Goal: Navigation & Orientation: Find specific page/section

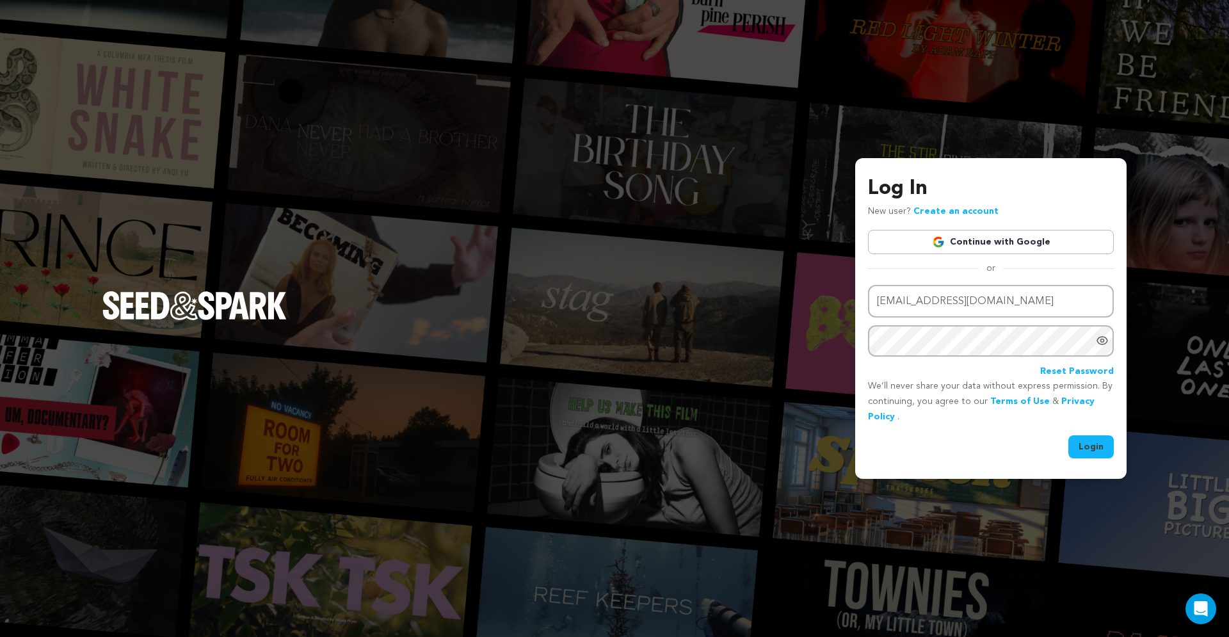
click at [1038, 251] on link "Continue with Google" at bounding box center [991, 242] width 246 height 24
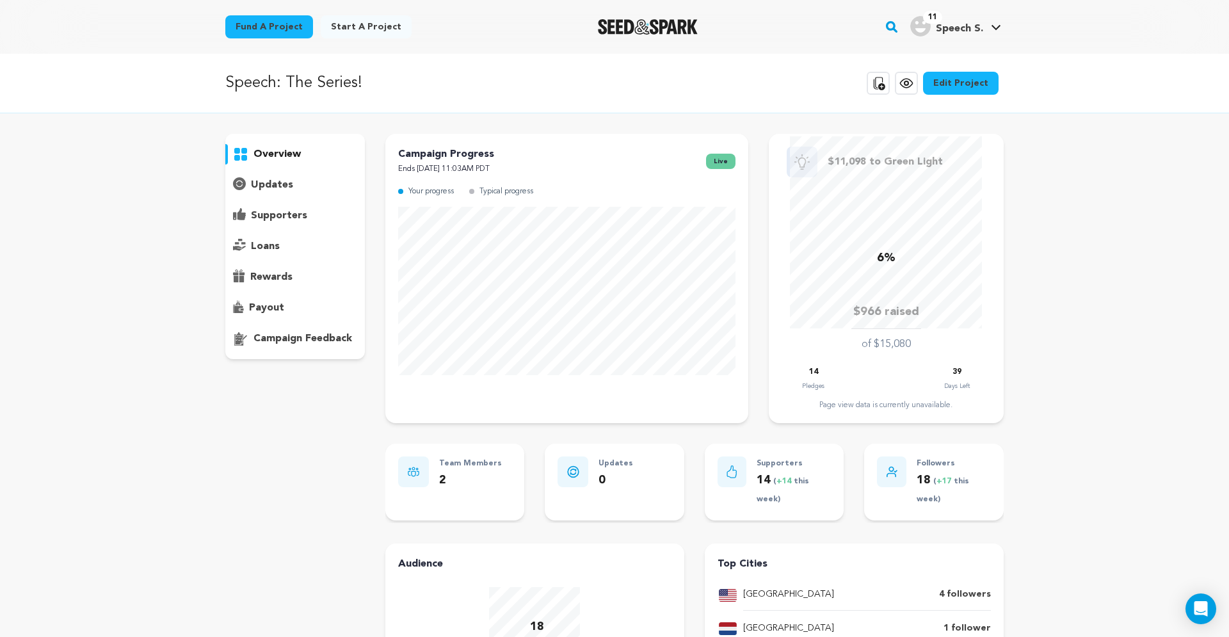
click at [265, 209] on p "supporters" at bounding box center [279, 215] width 56 height 15
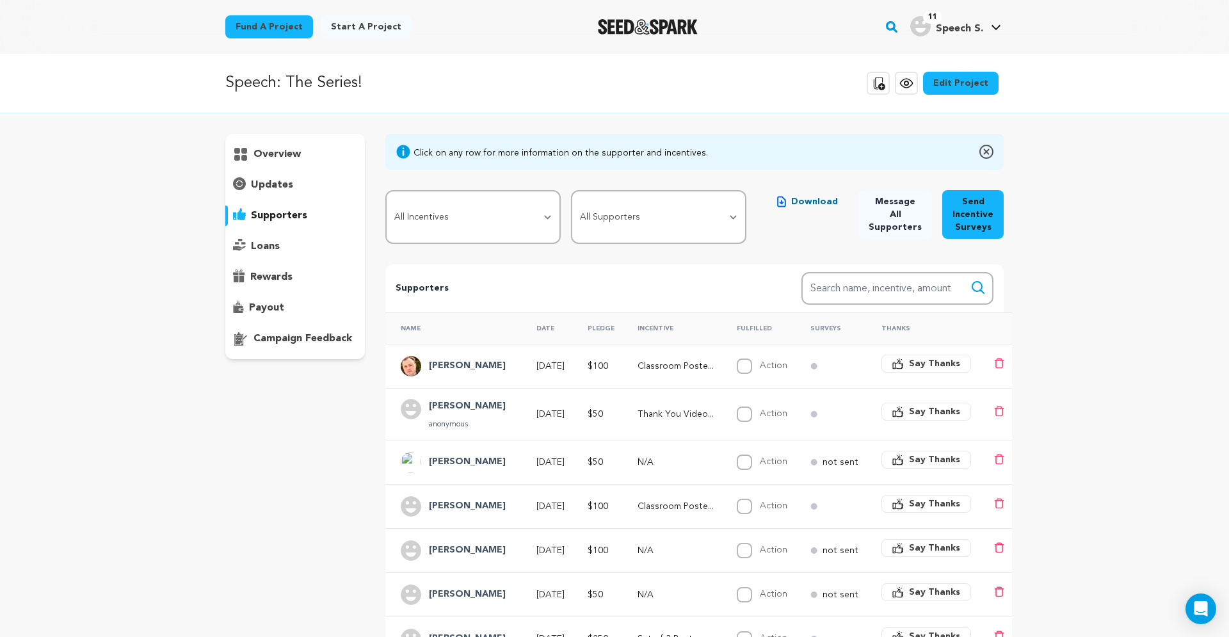
click at [263, 155] on p "overview" at bounding box center [277, 154] width 47 height 15
